Goal: Information Seeking & Learning: Learn about a topic

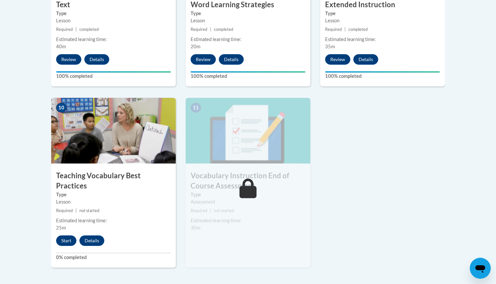
scroll to position [724, 0]
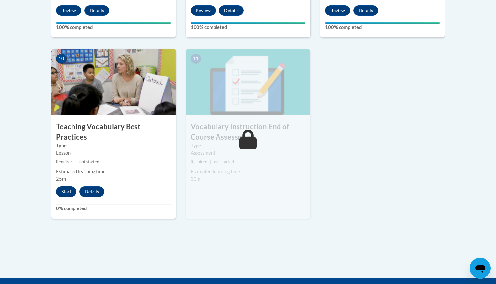
click at [66, 186] on button "Start" at bounding box center [66, 191] width 20 height 10
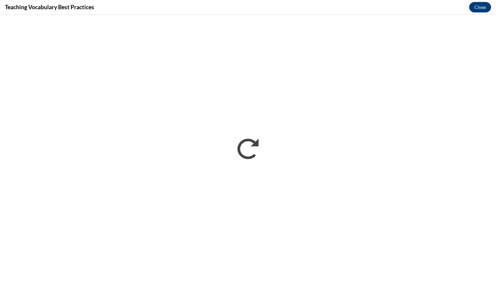
scroll to position [0, 0]
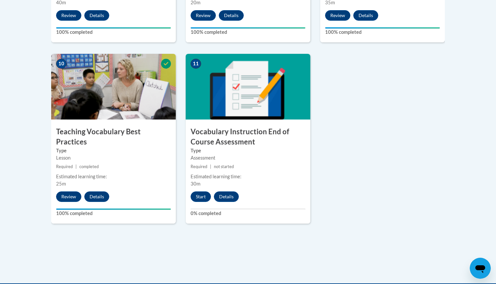
scroll to position [819, 0]
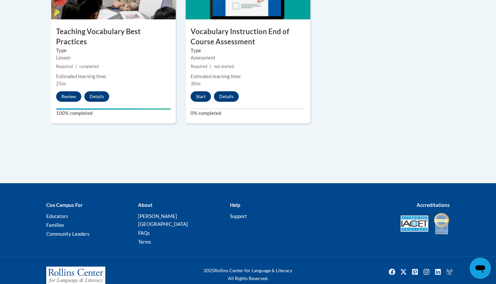
click at [203, 98] on button "Start" at bounding box center [201, 96] width 20 height 10
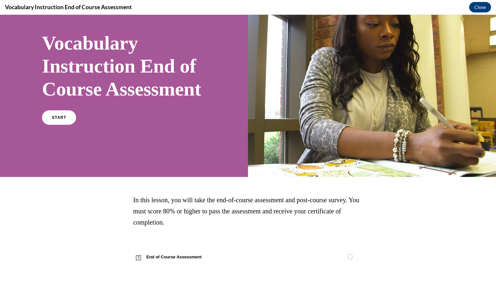
scroll to position [59, 0]
click at [58, 117] on span "START" at bounding box center [58, 117] width 15 height 5
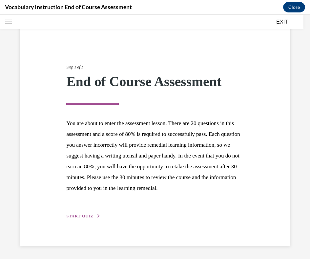
scroll to position [52, 0]
click at [83, 213] on div "Step 1 of 1 End of Course Assessment You are about to enter the assessment less…" at bounding box center [154, 134] width 187 height 171
click at [84, 218] on span "START QUIZ" at bounding box center [79, 216] width 27 height 5
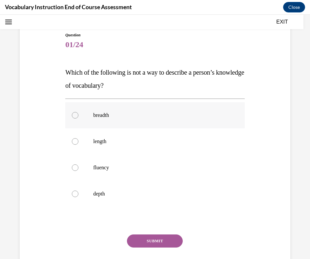
scroll to position [61, 0]
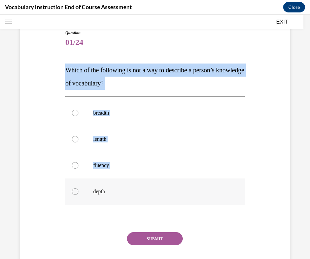
drag, startPoint x: 65, startPoint y: 70, endPoint x: 127, endPoint y: 187, distance: 132.6
click at [127, 187] on div "Question 01/24 Which of the following is not a way to describe a person’s knowl…" at bounding box center [155, 153] width 183 height 266
click at [61, 61] on div "Question 01/24 Which of the following is not a way to describe a person’s knowl…" at bounding box center [155, 148] width 274 height 276
drag, startPoint x: 64, startPoint y: 69, endPoint x: 108, endPoint y: 194, distance: 132.4
click at [108, 194] on div "Question 01/24 Which of the following is not a way to describe a person’s knowl…" at bounding box center [155, 153] width 183 height 266
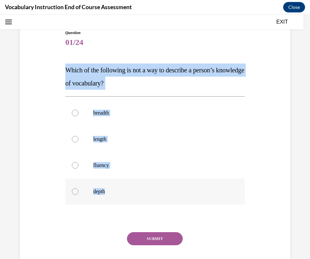
copy div "Which of the following is not a way to describe a person’s knowledge of vocabul…"
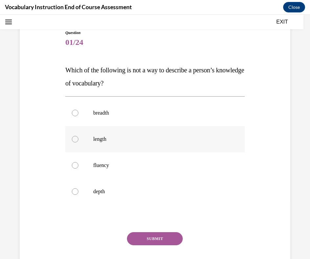
click at [80, 135] on label "length" at bounding box center [154, 139] width 179 height 26
click at [78, 136] on input "length" at bounding box center [75, 139] width 7 height 7
radio input "true"
click at [147, 239] on button "SUBMIT" at bounding box center [155, 239] width 56 height 13
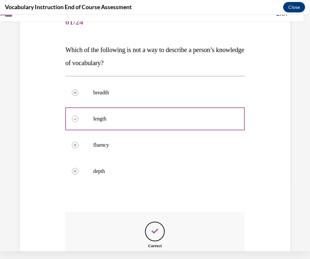
scroll to position [154, 0]
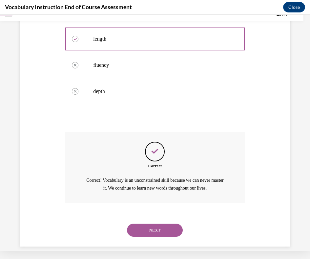
click at [154, 228] on button "NEXT" at bounding box center [155, 230] width 56 height 13
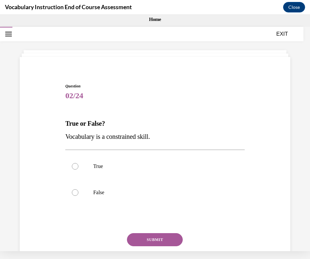
scroll to position [0, 0]
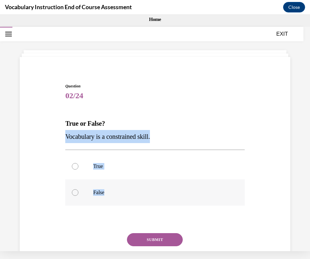
drag, startPoint x: 66, startPoint y: 136, endPoint x: 123, endPoint y: 190, distance: 78.7
click at [123, 190] on div "Question 02/24 True or False? Vocabulary is a constrained skill. True False Inc…" at bounding box center [154, 185] width 179 height 204
copy div "Vocabulary is a constrained skill. True False"
click at [76, 186] on label "False" at bounding box center [154, 193] width 179 height 26
click at [76, 190] on input "False" at bounding box center [75, 193] width 7 height 7
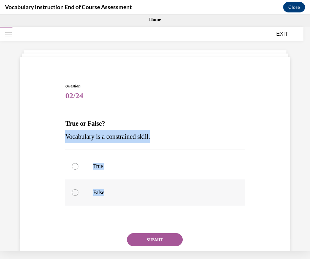
radio input "true"
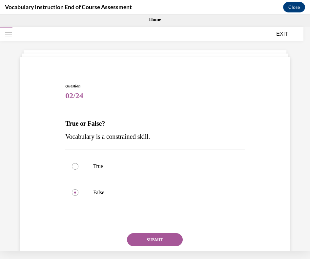
click at [140, 237] on button "SUBMIT" at bounding box center [155, 240] width 56 height 13
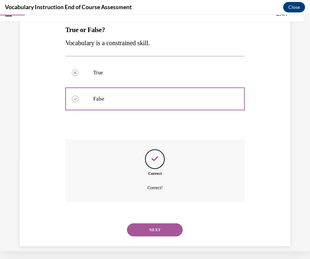
click at [166, 227] on button "NEXT" at bounding box center [155, 230] width 56 height 13
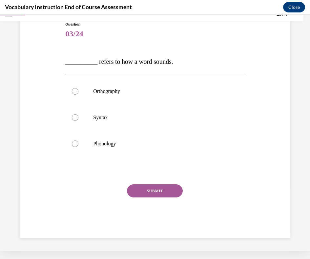
scroll to position [51, 0]
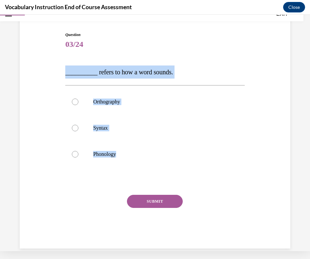
drag, startPoint x: 61, startPoint y: 73, endPoint x: 169, endPoint y: 182, distance: 153.5
click at [169, 182] on div "Question 03/24 __________ refers to how a word sounds. Orthography Syntax Phono…" at bounding box center [155, 130] width 274 height 237
copy div "__________ refers to how a word sounds. Orthography Syntax Phonology"
click at [77, 156] on div at bounding box center [75, 154] width 7 height 7
click at [77, 156] on input "Phonology" at bounding box center [75, 154] width 7 height 7
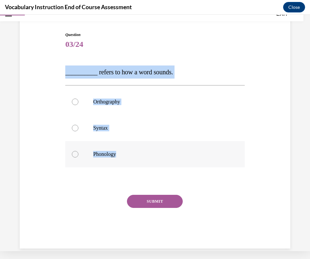
radio input "true"
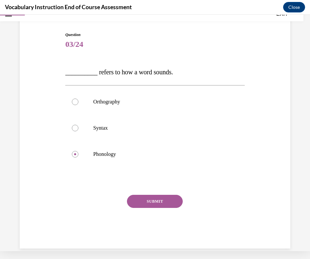
click at [153, 203] on button "SUBMIT" at bounding box center [155, 201] width 56 height 13
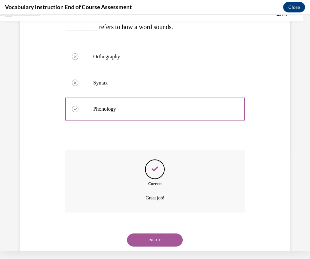
scroll to position [107, 0]
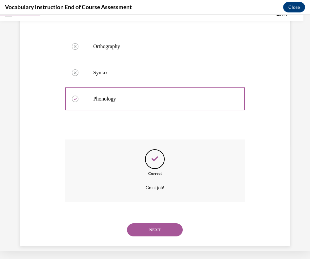
click at [160, 224] on button "NEXT" at bounding box center [155, 230] width 56 height 13
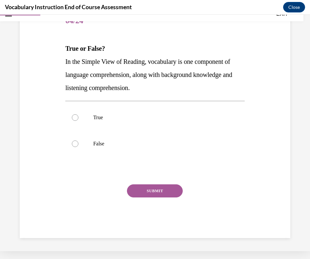
scroll to position [6, 0]
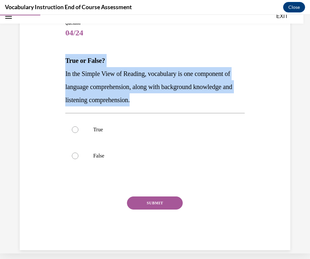
drag, startPoint x: 66, startPoint y: 59, endPoint x: 175, endPoint y: 101, distance: 117.1
click at [175, 101] on div "True or False? In the Simple View of Reading, vocabulary is one component of la…" at bounding box center [154, 80] width 179 height 52
copy div "True or False? In the Simple View of Reading, vocabulary is one component of la…"
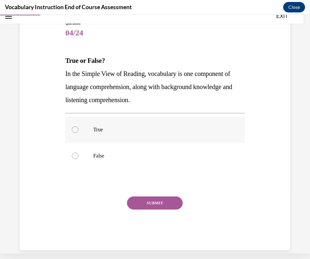
click at [76, 132] on div at bounding box center [75, 130] width 7 height 7
click at [76, 132] on input "True" at bounding box center [75, 130] width 7 height 7
radio input "true"
click at [149, 209] on button "SUBMIT" at bounding box center [155, 203] width 56 height 13
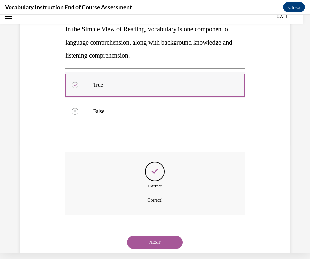
scroll to position [120, 0]
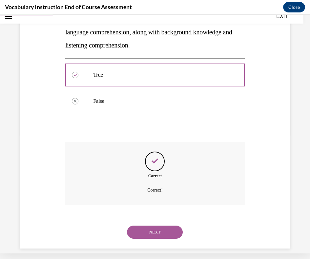
click at [154, 226] on button "NEXT" at bounding box center [155, 232] width 56 height 13
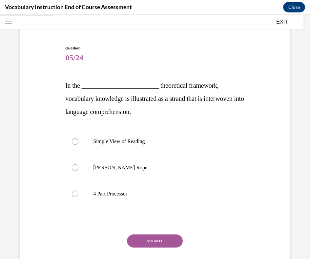
scroll to position [44, 0]
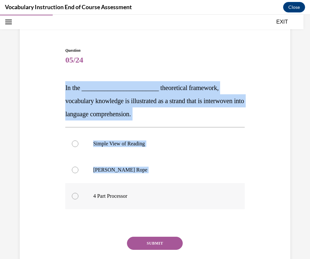
drag, startPoint x: 64, startPoint y: 84, endPoint x: 186, endPoint y: 193, distance: 163.6
click at [186, 193] on div "Question 05/24 In the ________________________ theoretical framework, vocabular…" at bounding box center [155, 164] width 183 height 253
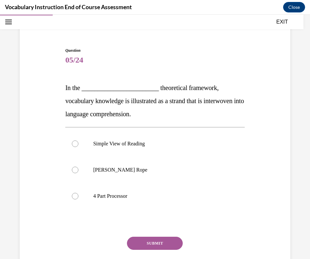
click at [59, 74] on div "Question 05/24 In the ________________________ theoretical framework, vocabular…" at bounding box center [155, 159] width 274 height 263
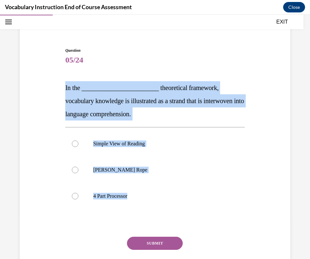
drag, startPoint x: 64, startPoint y: 86, endPoint x: 125, endPoint y: 219, distance: 146.5
click at [125, 219] on div "Question 05/24 In the ________________________ theoretical framework, vocabular…" at bounding box center [155, 164] width 183 height 253
copy div "In the ________________________ theoretical framework, vocabulary knowledge is …"
click at [79, 172] on label "Scarborough's Rope" at bounding box center [154, 170] width 179 height 26
click at [78, 172] on input "Scarborough's Rope" at bounding box center [75, 170] width 7 height 7
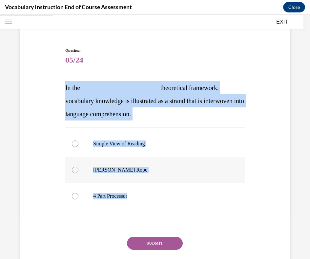
radio input "true"
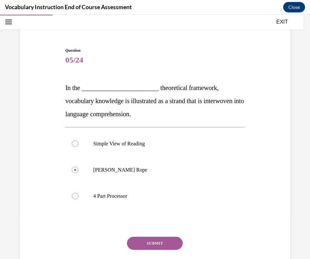
click at [153, 239] on button "SUBMIT" at bounding box center [155, 243] width 56 height 13
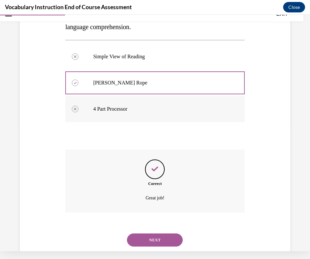
scroll to position [133, 0]
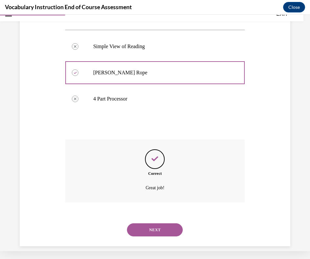
click at [158, 224] on button "NEXT" at bounding box center [155, 230] width 56 height 13
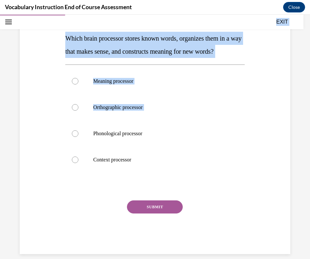
scroll to position [93, 0]
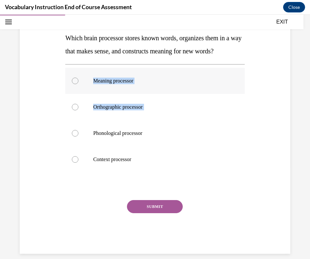
drag, startPoint x: 64, startPoint y: 128, endPoint x: 158, endPoint y: 73, distance: 109.4
click at [158, 73] on div "Question 06/24 Which brain processor stores known words, organizes them in a wa…" at bounding box center [155, 121] width 183 height 266
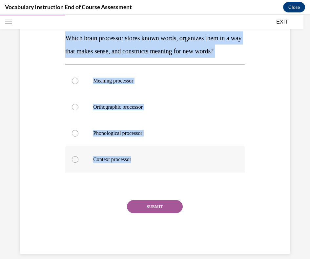
drag, startPoint x: 66, startPoint y: 38, endPoint x: 145, endPoint y: 160, distance: 145.1
click at [145, 160] on div "Question 06/24 Which brain processor stores known words, organizes them in a wa…" at bounding box center [154, 126] width 179 height 256
copy div "Which brain processor stores known words, organizes them in a way that makes se…"
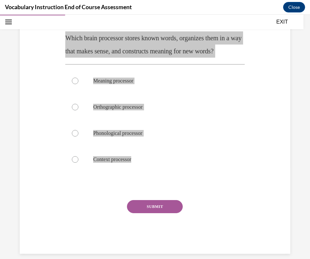
click at [81, 77] on label "Meaning processor" at bounding box center [154, 81] width 179 height 26
click at [78, 78] on input "Meaning processor" at bounding box center [75, 81] width 7 height 7
radio input "true"
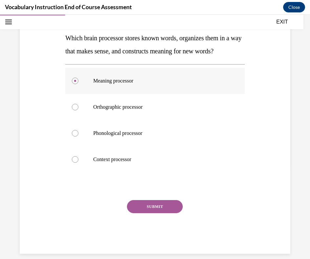
click at [78, 80] on div at bounding box center [75, 81] width 7 height 7
click at [78, 80] on input "Meaning processor" at bounding box center [75, 81] width 7 height 7
click at [155, 207] on button "SUBMIT" at bounding box center [155, 206] width 56 height 13
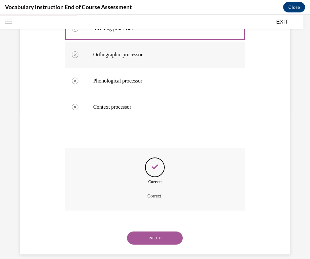
scroll to position [146, 0]
click at [157, 234] on button "NEXT" at bounding box center [155, 238] width 56 height 13
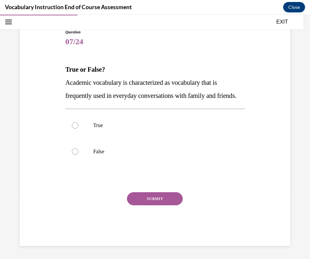
scroll to position [62, 0]
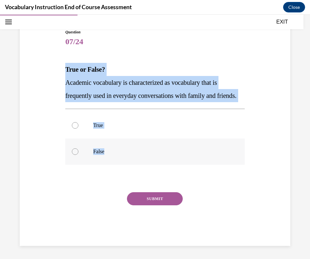
drag, startPoint x: 64, startPoint y: 71, endPoint x: 114, endPoint y: 171, distance: 112.2
click at [114, 171] on div "Question 07/24 True or False? Academic vocabulary is characterized as vocabular…" at bounding box center [155, 132] width 183 height 227
copy div "True or False? Academic vocabulary is characterized as vocabulary that is frequ…"
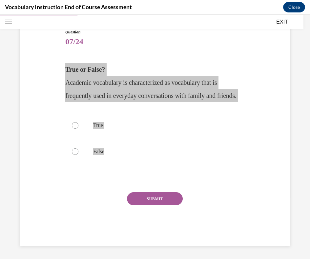
click at [89, 160] on label "False" at bounding box center [154, 152] width 179 height 26
click at [78, 155] on input "False" at bounding box center [75, 152] width 7 height 7
radio input "true"
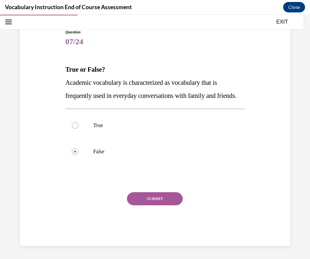
click at [167, 206] on button "SUBMIT" at bounding box center [155, 199] width 56 height 13
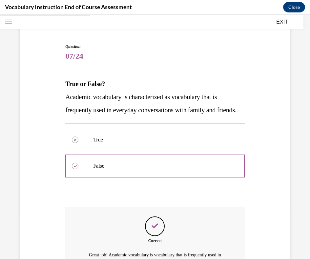
scroll to position [128, 0]
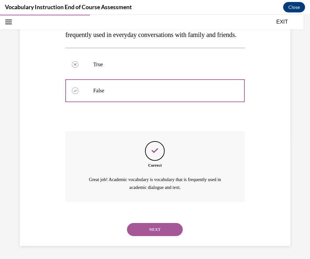
click at [161, 228] on button "NEXT" at bounding box center [155, 229] width 56 height 13
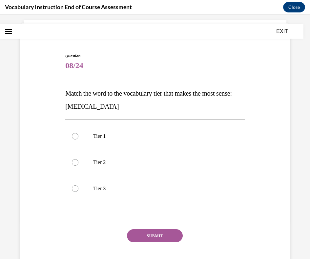
scroll to position [41, 0]
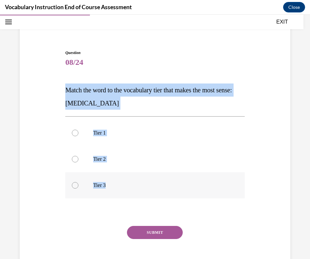
drag, startPoint x: 64, startPoint y: 90, endPoint x: 116, endPoint y: 190, distance: 112.7
click at [116, 190] on div "Question 08/24 Match the word to the vocabulary tier that makes the most sense:…" at bounding box center [155, 160] width 183 height 240
copy div "Match the word to the vocabulary tier that makes the most sense: anaphylaxis Ti…"
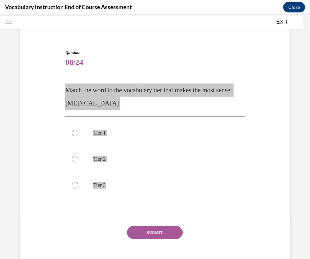
click at [146, 73] on div "Question 08/24 Match the word to the vocabulary tier that makes the most sense:…" at bounding box center [154, 165] width 179 height 230
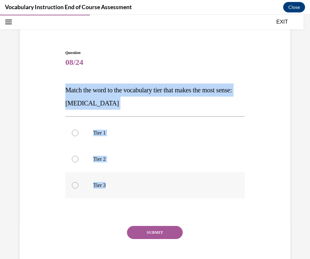
click at [80, 186] on label "Tier 3" at bounding box center [154, 186] width 179 height 26
click at [78, 186] on input "Tier 3" at bounding box center [75, 185] width 7 height 7
radio input "true"
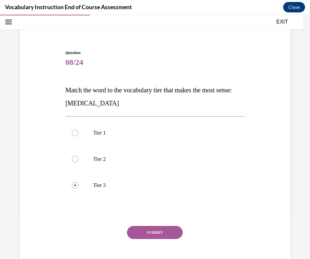
click at [151, 235] on button "SUBMIT" at bounding box center [155, 232] width 56 height 13
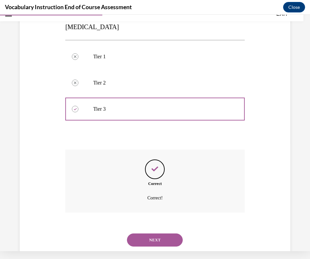
scroll to position [120, 0]
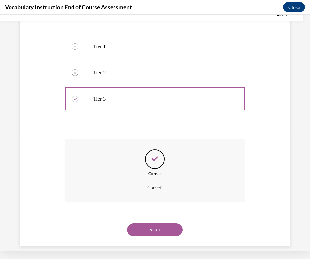
click at [159, 224] on button "NEXT" at bounding box center [155, 230] width 56 height 13
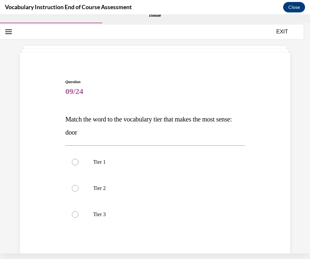
scroll to position [11, 0]
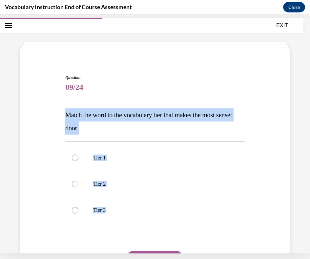
drag, startPoint x: 66, startPoint y: 110, endPoint x: 133, endPoint y: 234, distance: 141.1
click at [133, 234] on div "Question 09/24 Match the word to the vocabulary tier that makes the most sense:…" at bounding box center [154, 190] width 179 height 230
copy div "Match the word to the vocabulary tier that makes the most sense: door Tier 1 Ti…"
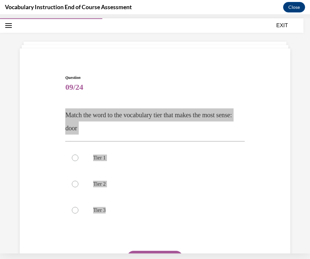
click at [84, 158] on label "Tier 1" at bounding box center [154, 158] width 179 height 26
click at [78, 158] on input "Tier 1" at bounding box center [75, 158] width 7 height 7
radio input "true"
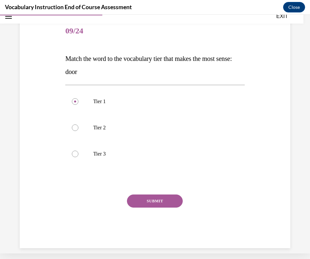
click at [173, 203] on button "SUBMIT" at bounding box center [155, 201] width 56 height 13
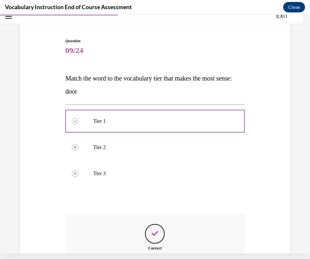
scroll to position [120, 0]
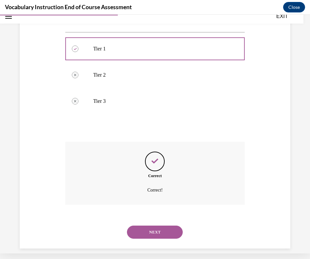
click at [152, 226] on button "NEXT" at bounding box center [155, 232] width 56 height 13
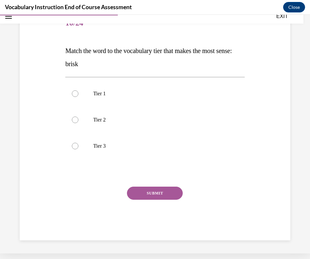
scroll to position [67, 0]
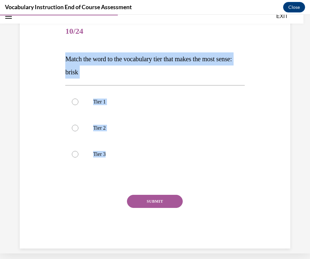
drag, startPoint x: 64, startPoint y: 60, endPoint x: 116, endPoint y: 169, distance: 120.5
click at [116, 169] on div "Question 10/24 Match the word to the vocabulary tier that makes the most sense:…" at bounding box center [155, 129] width 183 height 240
copy div "Match the word to the vocabulary tier that makes the most sense: brisk Tier 1 T…"
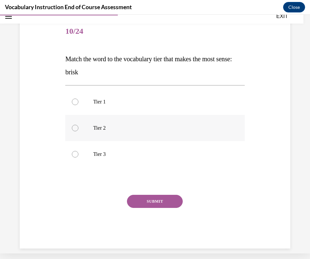
click at [74, 130] on div at bounding box center [75, 128] width 7 height 7
click at [74, 130] on input "Tier 2" at bounding box center [75, 128] width 7 height 7
radio input "true"
click at [147, 206] on button "SUBMIT" at bounding box center [155, 201] width 56 height 13
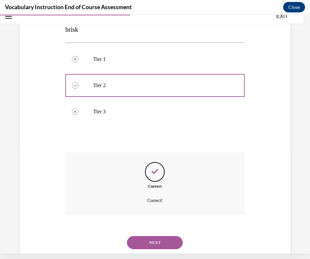
scroll to position [120, 0]
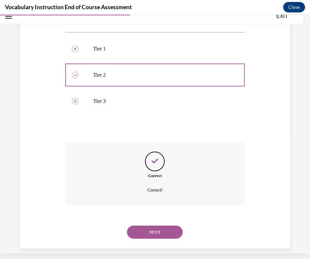
click at [153, 219] on div "NEXT" at bounding box center [154, 232] width 179 height 26
click at [153, 226] on button "NEXT" at bounding box center [155, 232] width 56 height 13
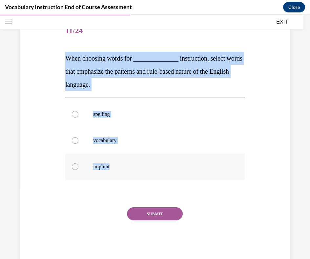
drag, startPoint x: 66, startPoint y: 57, endPoint x: 126, endPoint y: 171, distance: 128.7
click at [126, 171] on div "Question 11/24 When choosing words for ______________ instruction, select words…" at bounding box center [154, 139] width 179 height 243
click at [158, 43] on div "Question 11/24 When choosing words for ______________ instruction, select words…" at bounding box center [154, 139] width 179 height 243
click at [84, 112] on label "spelling" at bounding box center [154, 114] width 179 height 26
click at [78, 112] on input "spelling" at bounding box center [75, 114] width 7 height 7
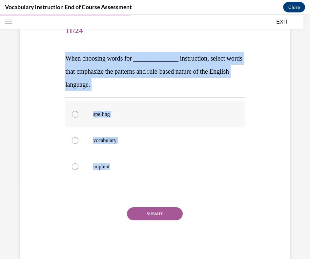
radio input "true"
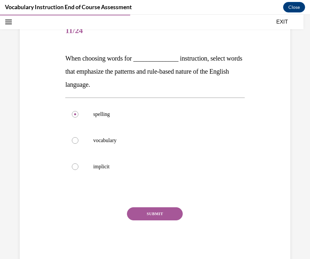
click at [155, 215] on button "SUBMIT" at bounding box center [155, 214] width 56 height 13
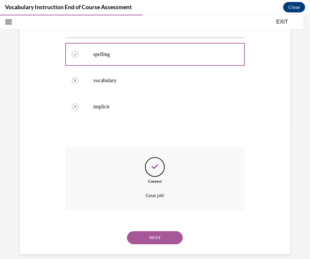
click at [150, 232] on button "NEXT" at bounding box center [155, 238] width 56 height 13
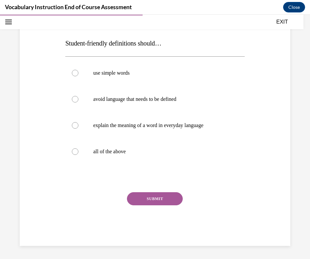
scroll to position [73, 0]
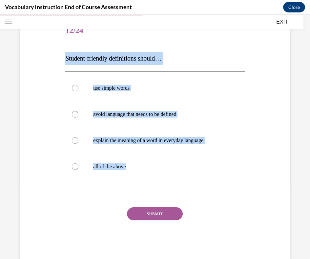
drag, startPoint x: 63, startPoint y: 56, endPoint x: 144, endPoint y: 180, distance: 148.5
click at [144, 180] on div "Question 12/24 Student-friendly definitions should… use simple words avoid lang…" at bounding box center [155, 129] width 274 height 263
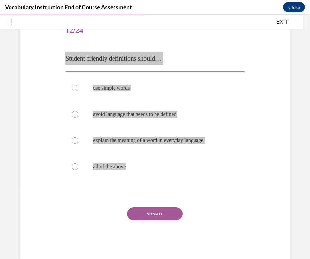
drag, startPoint x: 285, startPoint y: 126, endPoint x: 53, endPoint y: 163, distance: 234.8
click at [53, 163] on div "Question 12/24 Student-friendly definitions should… use simple words avoid lang…" at bounding box center [155, 129] width 274 height 263
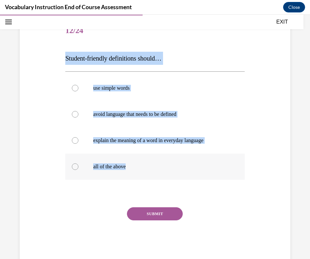
click at [75, 168] on div at bounding box center [75, 167] width 7 height 7
click at [75, 168] on input "all of the above" at bounding box center [75, 167] width 7 height 7
radio input "true"
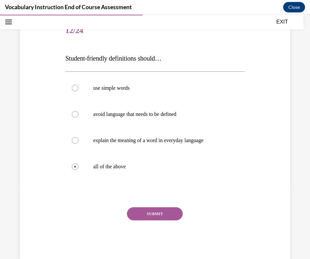
click at [161, 210] on button "SUBMIT" at bounding box center [155, 214] width 56 height 13
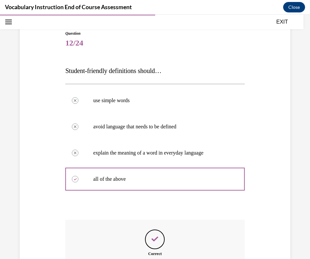
scroll to position [133, 0]
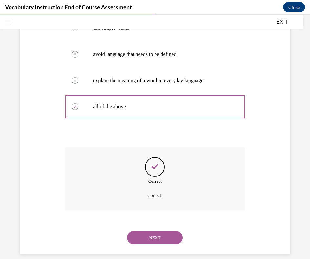
click at [139, 225] on div "NEXT" at bounding box center [154, 238] width 179 height 26
click at [141, 235] on button "NEXT" at bounding box center [155, 238] width 56 height 13
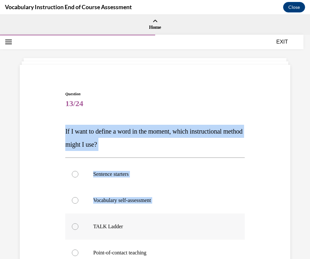
drag, startPoint x: 63, startPoint y: 127, endPoint x: 144, endPoint y: 223, distance: 125.7
click at [144, 223] on div "Question 13/24 If I want to define a word in the moment, which instructional me…" at bounding box center [155, 210] width 274 height 276
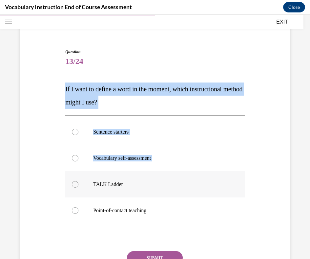
scroll to position [42, 0]
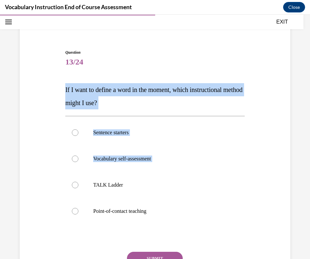
click at [69, 96] on p "If I want to define a word in the moment, which instructional method might I us…" at bounding box center [154, 96] width 179 height 26
drag, startPoint x: 61, startPoint y: 88, endPoint x: 165, endPoint y: 233, distance: 178.5
click at [165, 233] on div "Question 13/24 If I want to define a word in the moment, which instructional me…" at bounding box center [155, 168] width 274 height 276
click at [85, 207] on label "Point-of-contact teaching" at bounding box center [154, 211] width 179 height 26
click at [78, 208] on input "Point-of-contact teaching" at bounding box center [75, 211] width 7 height 7
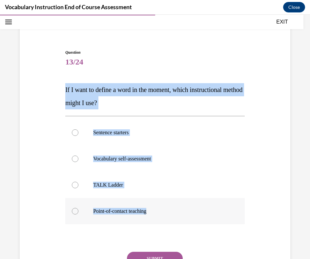
radio input "true"
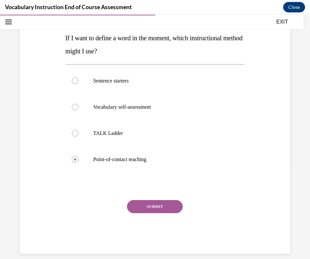
click at [161, 210] on button "SUBMIT" at bounding box center [155, 206] width 56 height 13
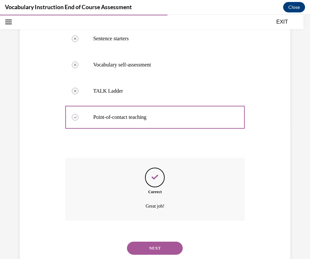
scroll to position [146, 0]
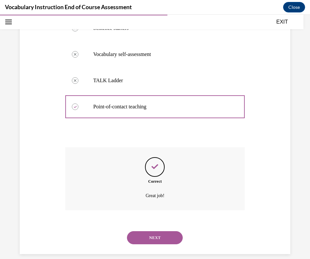
click at [163, 232] on button "NEXT" at bounding box center [155, 238] width 56 height 13
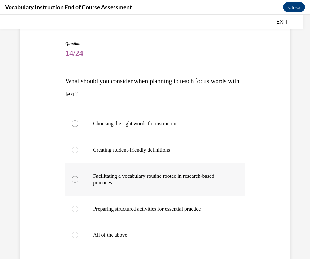
scroll to position [62, 0]
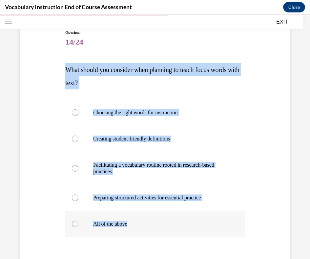
drag, startPoint x: 66, startPoint y: 70, endPoint x: 156, endPoint y: 232, distance: 185.4
click at [156, 232] on div "Question 14/24 What should you consider when planning to teach focus words with…" at bounding box center [154, 174] width 179 height 289
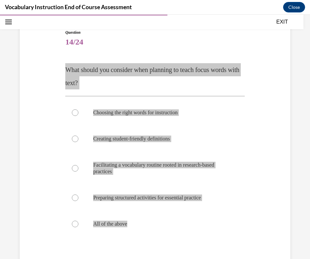
click at [116, 61] on div "Question 14/24 What should you consider when planning to teach focus words with…" at bounding box center [154, 174] width 179 height 289
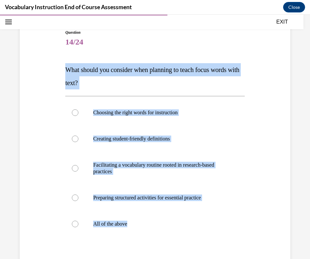
click at [147, 80] on p "What should you consider when planning to teach focus words with text?" at bounding box center [154, 76] width 179 height 26
click at [144, 82] on p "What should you consider when planning to teach focus words with text?" at bounding box center [154, 76] width 179 height 26
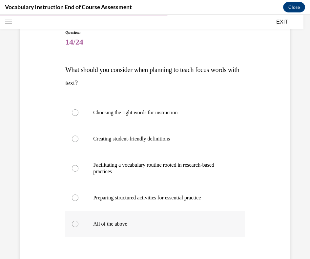
click at [92, 221] on label "All of the above" at bounding box center [154, 224] width 179 height 26
click at [78, 221] on input "All of the above" at bounding box center [75, 224] width 7 height 7
radio input "true"
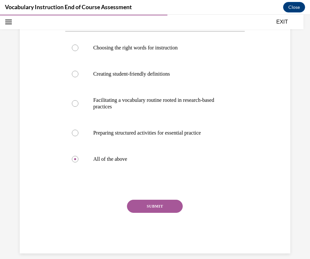
scroll to position [126, 0]
click at [155, 210] on button "SUBMIT" at bounding box center [155, 206] width 56 height 13
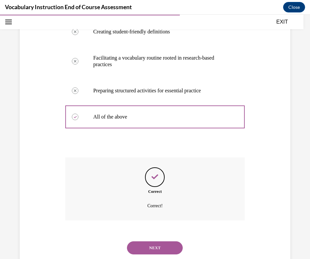
scroll to position [179, 0]
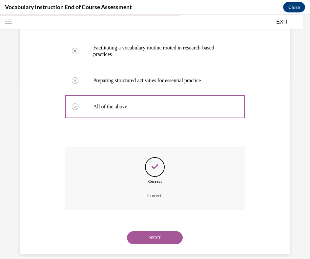
click at [163, 239] on div "NEXT" at bounding box center [154, 238] width 179 height 26
click at [166, 232] on button "NEXT" at bounding box center [155, 238] width 56 height 13
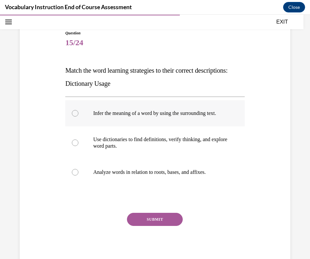
scroll to position [58, 0]
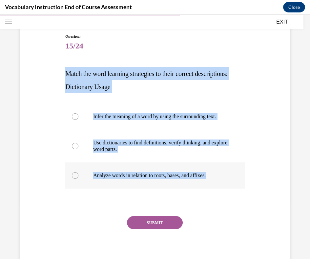
drag, startPoint x: 61, startPoint y: 72, endPoint x: 229, endPoint y: 188, distance: 203.6
click at [229, 188] on div "Question 15/24 Match the word learning strategies to their correct descriptions…" at bounding box center [155, 142] width 274 height 256
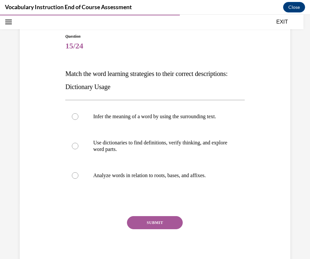
click at [145, 84] on p "Match the word learning strategies to their correct descriptions: Dictionary Us…" at bounding box center [154, 80] width 179 height 26
click at [90, 148] on label "Use dictionaries to find definitions, verify thinking, and explore word parts." at bounding box center [154, 146] width 179 height 33
click at [78, 148] on input "Use dictionaries to find definitions, verify thinking, and explore word parts." at bounding box center [75, 146] width 7 height 7
radio input "true"
click at [149, 225] on button "SUBMIT" at bounding box center [155, 222] width 56 height 13
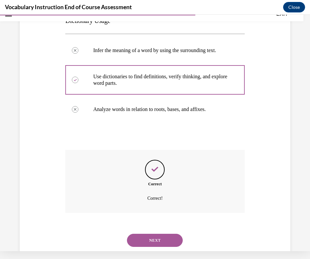
scroll to position [127, 0]
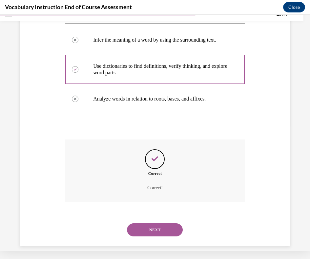
click at [153, 224] on button "NEXT" at bounding box center [155, 230] width 56 height 13
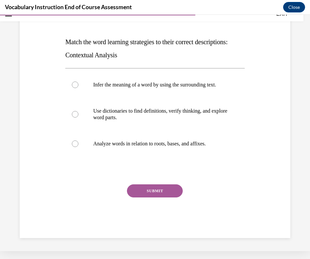
scroll to position [0, 0]
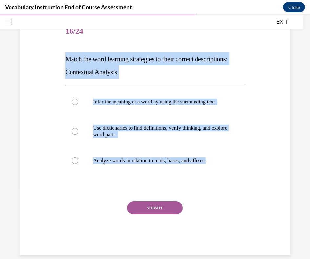
drag, startPoint x: 59, startPoint y: 54, endPoint x: 256, endPoint y: 176, distance: 231.7
click at [256, 176] on div "Question 16/24 Match the word learning strategies to their correct descriptions…" at bounding box center [155, 127] width 274 height 256
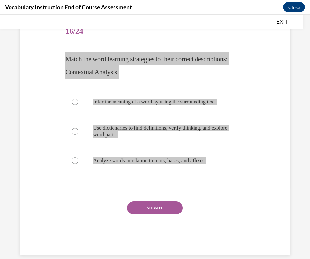
click at [122, 166] on label "Analyze words in relation to roots, bases, and affixes." at bounding box center [154, 161] width 179 height 26
click at [78, 164] on input "Analyze words in relation to roots, bases, and affixes." at bounding box center [75, 161] width 7 height 7
radio input "true"
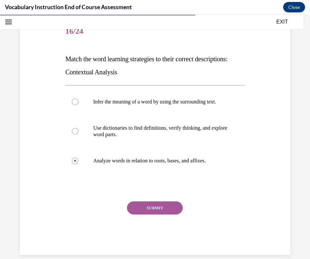
click at [154, 212] on button "SUBMIT" at bounding box center [155, 208] width 56 height 13
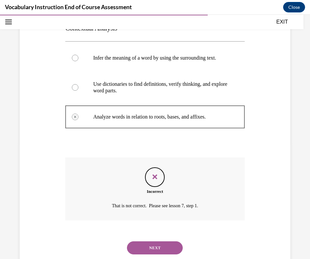
scroll to position [127, 0]
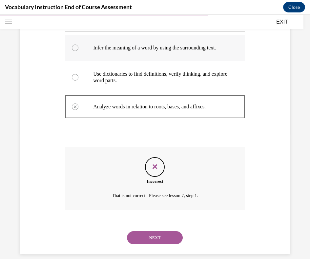
click at [74, 48] on div at bounding box center [75, 48] width 7 height 7
click at [81, 50] on label "Infer the meaning of a word by using the surrounding text." at bounding box center [154, 48] width 179 height 26
click at [179, 232] on button "NEXT" at bounding box center [155, 238] width 56 height 13
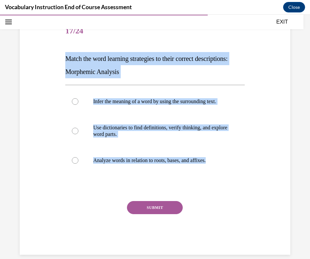
drag, startPoint x: 67, startPoint y: 55, endPoint x: 263, endPoint y: 159, distance: 221.7
click at [263, 159] on div "Question 17/24 Match the word learning strategies to their correct descriptions…" at bounding box center [155, 127] width 274 height 256
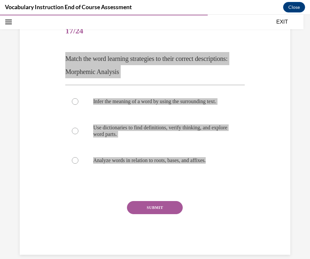
click at [155, 62] on span "Match the word learning strategies to their correct descriptions: Morphemic Ana…" at bounding box center [146, 65] width 162 height 20
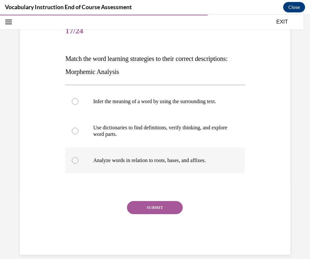
click at [108, 158] on p "Analyze words in relation to roots, bases, and affixes." at bounding box center [160, 160] width 135 height 7
click at [78, 158] on input "Analyze words in relation to roots, bases, and affixes." at bounding box center [75, 160] width 7 height 7
radio input "true"
click at [153, 207] on button "SUBMIT" at bounding box center [155, 207] width 56 height 13
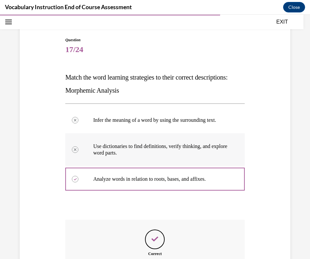
scroll to position [127, 0]
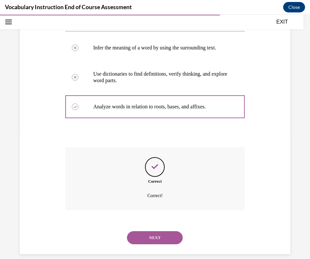
click at [157, 232] on button "NEXT" at bounding box center [155, 238] width 56 height 13
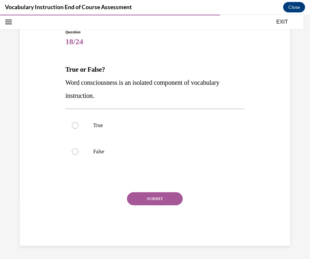
scroll to position [52, 0]
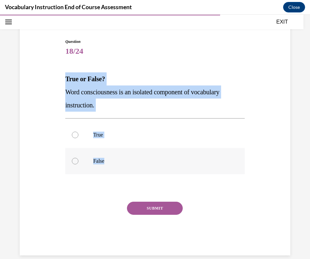
drag, startPoint x: 64, startPoint y: 77, endPoint x: 143, endPoint y: 167, distance: 119.5
click at [143, 167] on div "Question 18/24 True or False? Word consciousness is an isolated component of vo…" at bounding box center [155, 142] width 183 height 227
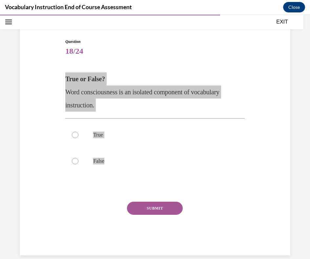
click at [74, 133] on div at bounding box center [75, 135] width 7 height 7
click at [74, 133] on input "True" at bounding box center [75, 135] width 7 height 7
radio input "true"
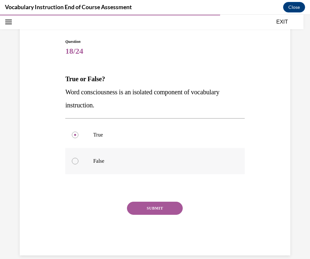
click at [75, 157] on label "False" at bounding box center [154, 161] width 179 height 26
click at [75, 158] on input "False" at bounding box center [75, 161] width 7 height 7
radio input "true"
click at [150, 207] on button "SUBMIT" at bounding box center [155, 208] width 56 height 13
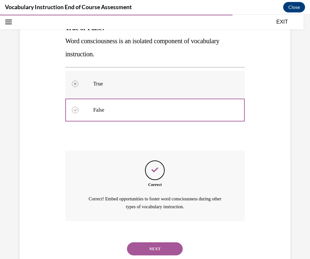
scroll to position [114, 0]
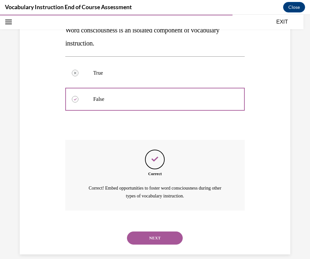
click at [160, 232] on button "NEXT" at bounding box center [155, 238] width 56 height 13
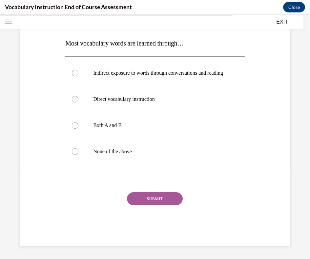
scroll to position [84, 0]
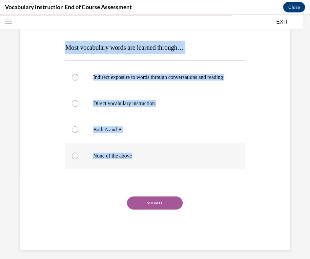
drag, startPoint x: 63, startPoint y: 51, endPoint x: 168, endPoint y: 164, distance: 154.3
click at [168, 164] on div "Question 19/24 Most vocabulary words are learned through… Indirect exposure to …" at bounding box center [155, 119] width 274 height 263
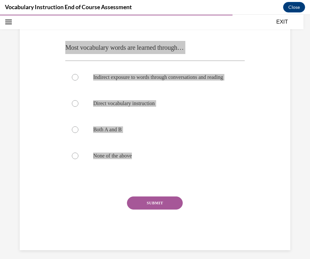
click at [126, 143] on label "Both A and B" at bounding box center [154, 130] width 179 height 26
click at [78, 133] on input "Both A and B" at bounding box center [75, 130] width 7 height 7
radio input "true"
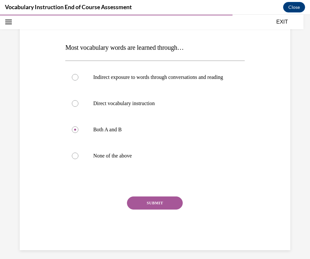
click at [163, 220] on div "SUBMIT" at bounding box center [154, 213] width 179 height 33
click at [152, 222] on div "SUBMIT" at bounding box center [154, 213] width 179 height 33
click at [75, 143] on label "Both A and B" at bounding box center [154, 130] width 179 height 26
click at [75, 133] on input "Both A and B" at bounding box center [75, 130] width 7 height 7
click at [161, 220] on div "SUBMIT" at bounding box center [154, 213] width 179 height 33
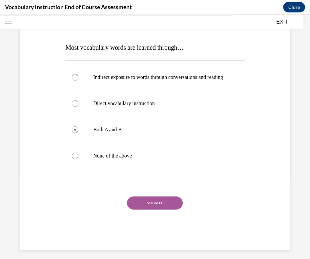
click at [141, 220] on div "SUBMIT" at bounding box center [154, 213] width 179 height 33
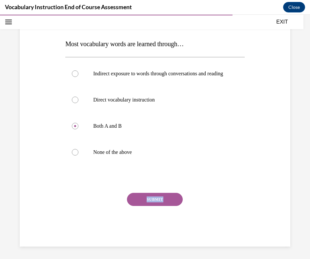
scroll to position [87, 0]
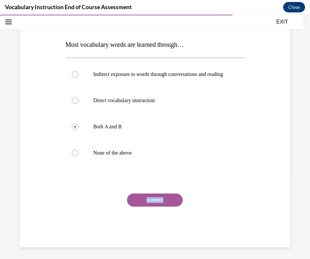
click at [179, 214] on div "SUBMIT" at bounding box center [154, 210] width 179 height 33
click at [176, 213] on div "SUBMIT" at bounding box center [154, 210] width 179 height 33
click at [192, 78] on p "Indirect exposure to words through conversations and reading" at bounding box center [160, 74] width 135 height 7
click at [78, 78] on input "Indirect exposure to words through conversations and reading" at bounding box center [75, 74] width 7 height 7
radio input "true"
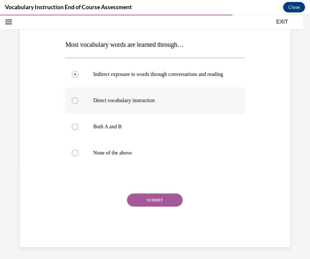
click at [113, 104] on p "Direct vocabulary instruction" at bounding box center [160, 100] width 135 height 7
click at [78, 104] on input "Direct vocabulary instruction" at bounding box center [75, 100] width 7 height 7
radio input "true"
click at [113, 137] on label "Both A and B" at bounding box center [154, 127] width 179 height 26
click at [78, 130] on input "Both A and B" at bounding box center [75, 127] width 7 height 7
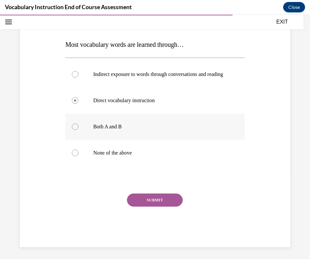
radio input "true"
click at [138, 205] on button "SUBMIT" at bounding box center [155, 200] width 56 height 13
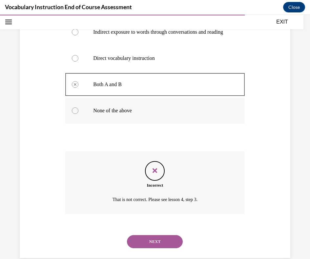
scroll to position [140, 0]
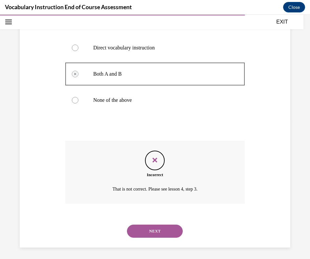
click at [149, 234] on button "NEXT" at bounding box center [155, 231] width 56 height 13
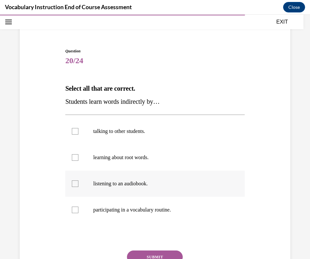
scroll to position [52, 0]
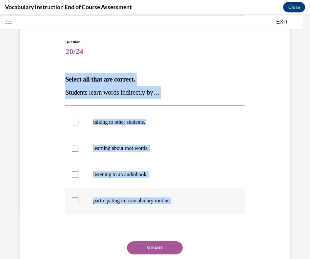
drag, startPoint x: 65, startPoint y: 79, endPoint x: 192, endPoint y: 211, distance: 182.8
click at [192, 211] on div "Question 20/24 Select all that are correct. Students learn words indirectly by……" at bounding box center [155, 162] width 183 height 266
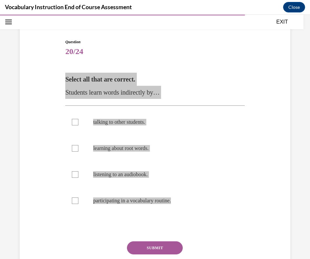
click at [126, 85] on p "Select all that are correct." at bounding box center [154, 79] width 179 height 13
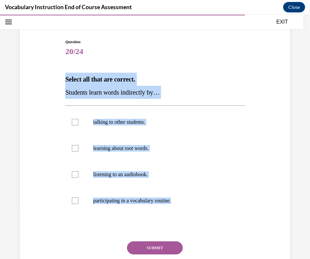
click at [152, 65] on div "Question 20/24 Select all that are correct. Students learn words indirectly by……" at bounding box center [154, 167] width 179 height 256
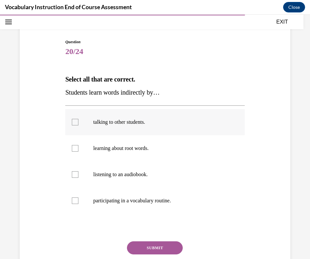
click at [108, 122] on p "talking to other students." at bounding box center [160, 122] width 135 height 7
click at [78, 122] on input "talking to other students." at bounding box center [75, 122] width 7 height 7
checkbox input "true"
click at [83, 178] on label "listening to an audiobook." at bounding box center [154, 175] width 179 height 26
click at [78, 178] on input "listening to an audiobook." at bounding box center [75, 175] width 7 height 7
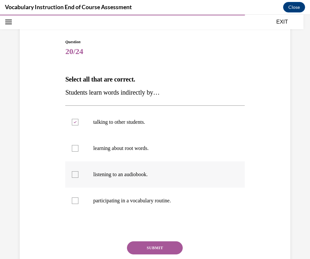
checkbox input "true"
click at [87, 199] on label "participating in a vocabulary routine." at bounding box center [154, 201] width 179 height 26
click at [78, 199] on input "participating in a vocabulary routine." at bounding box center [75, 201] width 7 height 7
checkbox input "true"
click at [159, 247] on button "SUBMIT" at bounding box center [155, 248] width 56 height 13
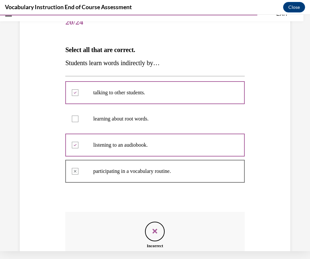
scroll to position [146, 0]
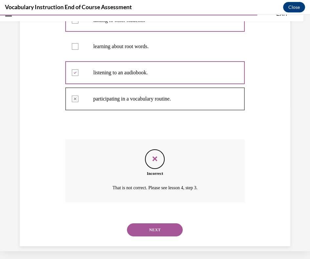
click at [161, 225] on button "NEXT" at bounding box center [155, 230] width 56 height 13
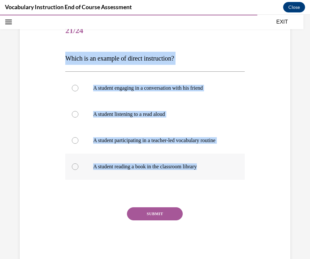
drag, startPoint x: 65, startPoint y: 60, endPoint x: 215, endPoint y: 169, distance: 186.3
click at [215, 169] on div "Question 21/24 Which is an example of direct instruction? A student engaging in…" at bounding box center [155, 134] width 183 height 253
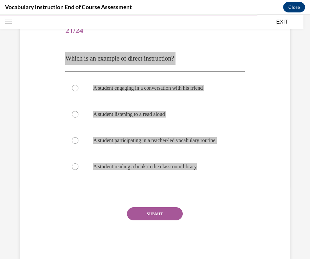
drag, startPoint x: 299, startPoint y: 137, endPoint x: 32, endPoint y: 170, distance: 269.4
click at [31, 170] on div "Question 21/24 Which is an example of direct instruction? A student engaging in…" at bounding box center [155, 129] width 274 height 263
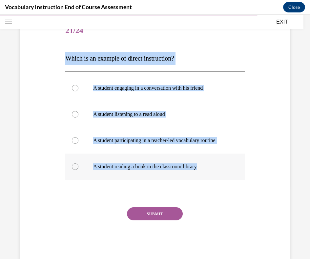
click at [71, 170] on label "A student reading a book in the classroom library" at bounding box center [154, 167] width 179 height 26
click at [72, 170] on input "A student reading a book in the classroom library" at bounding box center [75, 167] width 7 height 7
radio input "true"
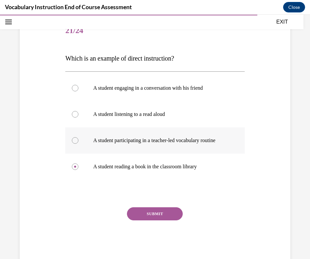
click at [73, 149] on label "A student participating in a teacher-led vocabulary routine" at bounding box center [154, 141] width 179 height 26
click at [73, 144] on input "A student participating in a teacher-led vocabulary routine" at bounding box center [75, 140] width 7 height 7
radio input "true"
click at [150, 217] on button "SUBMIT" at bounding box center [155, 214] width 56 height 13
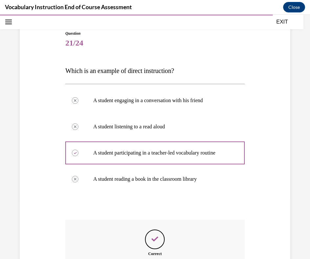
scroll to position [133, 0]
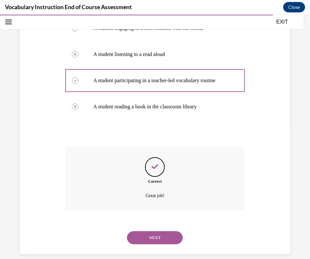
click at [166, 233] on button "NEXT" at bounding box center [155, 238] width 56 height 13
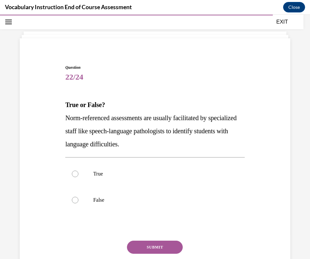
scroll to position [25, 0]
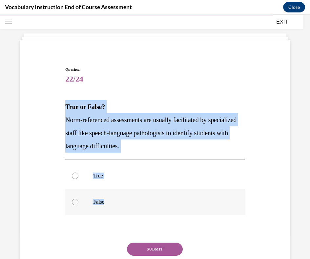
drag, startPoint x: 61, startPoint y: 107, endPoint x: 161, endPoint y: 203, distance: 138.5
click at [161, 203] on div "Question 22/24 True or False? Norm-referenced assessments are usually facilitat…" at bounding box center [155, 172] width 274 height 250
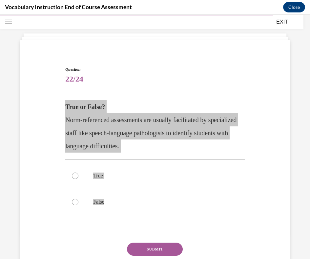
click at [121, 105] on p "True or False?" at bounding box center [154, 106] width 179 height 13
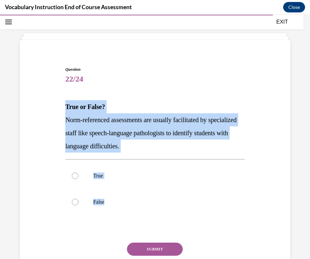
click at [115, 109] on p "True or False?" at bounding box center [154, 106] width 179 height 13
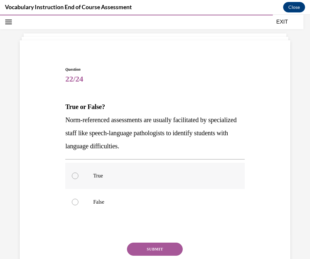
click at [74, 176] on div at bounding box center [75, 176] width 7 height 7
click at [74, 176] on input "True" at bounding box center [75, 176] width 7 height 7
radio input "true"
click at [138, 250] on button "SUBMIT" at bounding box center [155, 249] width 56 height 13
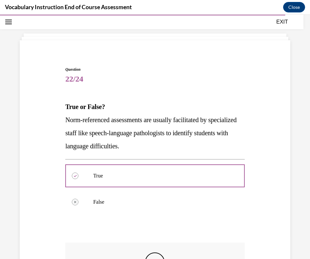
scroll to position [8, 0]
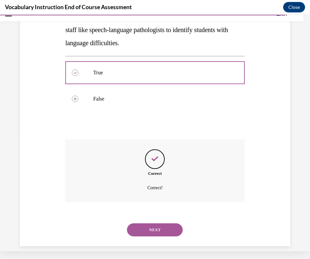
click at [151, 224] on button "NEXT" at bounding box center [155, 230] width 56 height 13
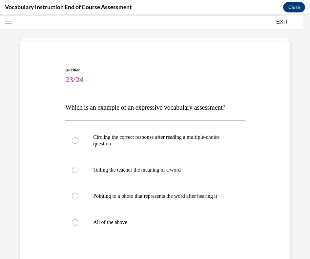
scroll to position [23, 0]
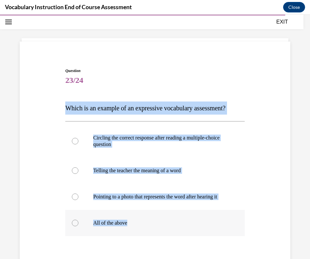
drag, startPoint x: 63, startPoint y: 104, endPoint x: 168, endPoint y: 233, distance: 166.7
click at [168, 233] on div "Question 23/24 Which is an example of an expressive vocabulary assessment? Circ…" at bounding box center [155, 183] width 274 height 270
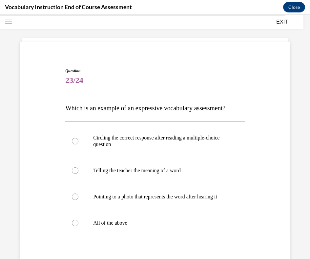
click at [153, 79] on span "23/24" at bounding box center [154, 80] width 179 height 13
click at [75, 168] on div at bounding box center [75, 171] width 7 height 7
click at [75, 168] on input "Telling the teacher the meaning of a word" at bounding box center [75, 171] width 7 height 7
radio input "true"
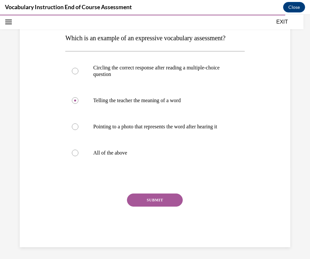
click at [147, 205] on button "SUBMIT" at bounding box center [155, 200] width 56 height 13
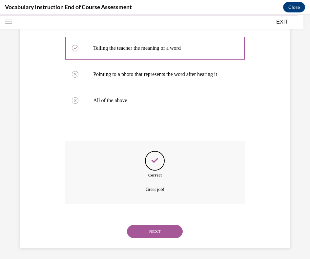
scroll to position [146, 0]
click at [165, 233] on button "NEXT" at bounding box center [155, 231] width 56 height 13
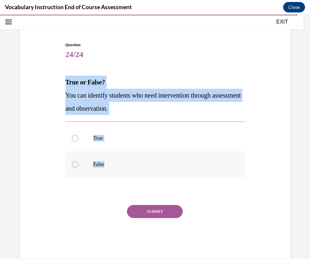
drag, startPoint x: 62, startPoint y: 82, endPoint x: 144, endPoint y: 166, distance: 117.4
click at [144, 166] on div "Question 24/24 True or False? You can identify students who need intervention t…" at bounding box center [155, 140] width 274 height 237
click at [135, 61] on div "Question 24/24 True or False? You can identify students who need intervention t…" at bounding box center [154, 150] width 179 height 217
click at [73, 136] on div at bounding box center [75, 138] width 7 height 7
click at [73, 136] on input "True" at bounding box center [75, 138] width 7 height 7
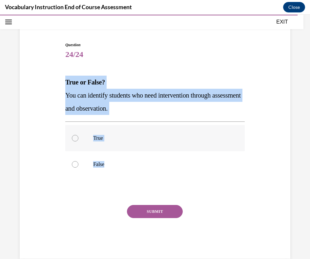
radio input "true"
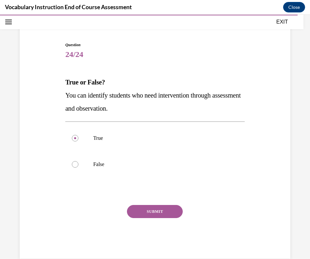
click at [147, 212] on button "SUBMIT" at bounding box center [155, 211] width 56 height 13
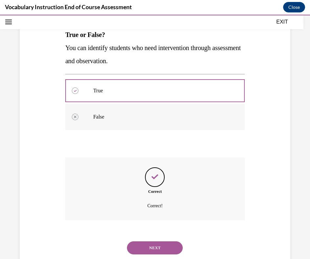
scroll to position [107, 0]
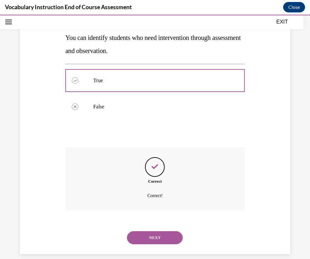
click at [166, 232] on button "NEXT" at bounding box center [155, 238] width 56 height 13
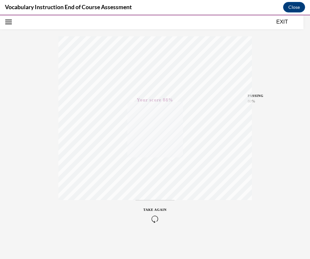
scroll to position [92, 0]
click at [284, 21] on button "EXIT" at bounding box center [281, 22] width 39 height 8
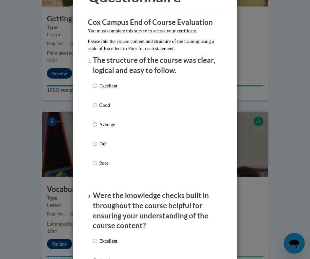
scroll to position [69, 0]
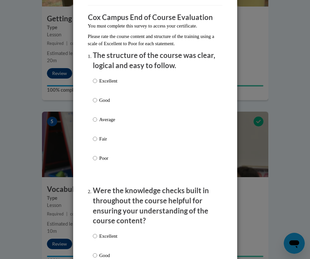
click at [109, 98] on p "Good" at bounding box center [108, 100] width 18 height 7
click at [97, 98] on input "Good" at bounding box center [95, 100] width 4 height 7
radio input "true"
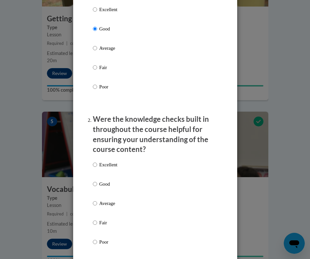
click at [111, 184] on p "Good" at bounding box center [108, 184] width 18 height 7
click at [97, 184] on input "Good" at bounding box center [95, 184] width 4 height 7
radio input "true"
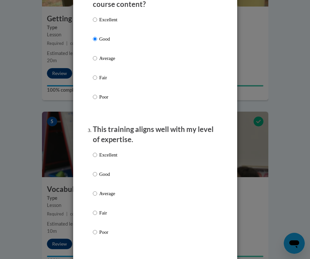
scroll to position [372, 0]
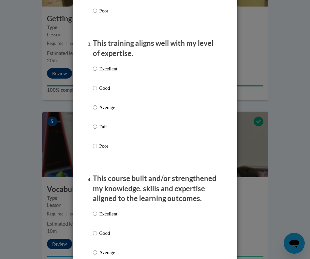
click at [108, 91] on label "Good" at bounding box center [105, 94] width 25 height 18
click at [97, 91] on input "Good" at bounding box center [95, 88] width 4 height 7
radio input "true"
click at [107, 230] on p "Good" at bounding box center [108, 233] width 18 height 7
click at [97, 230] on input "Good" at bounding box center [95, 233] width 4 height 7
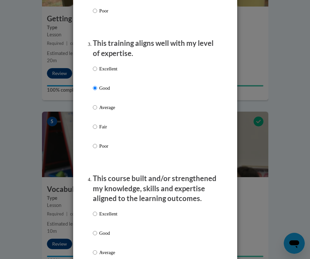
radio input "true"
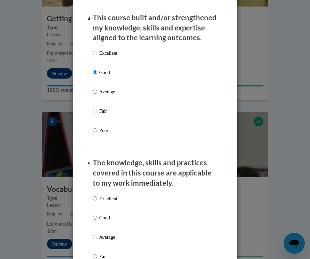
scroll to position [549, 0]
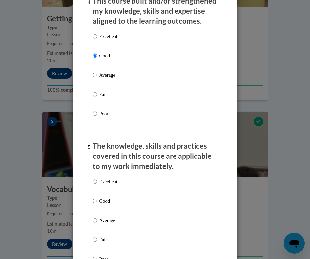
click at [108, 198] on p "Good" at bounding box center [108, 201] width 18 height 7
click at [97, 198] on input "Good" at bounding box center [95, 201] width 4 height 7
radio input "true"
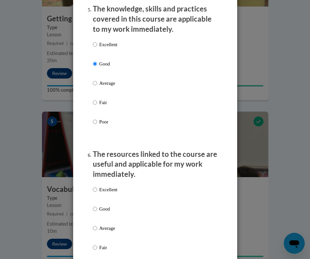
scroll to position [787, 0]
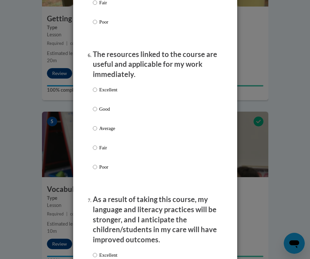
click at [110, 106] on p "Good" at bounding box center [108, 109] width 18 height 7
click at [97, 106] on input "Good" at bounding box center [95, 109] width 4 height 7
radio input "true"
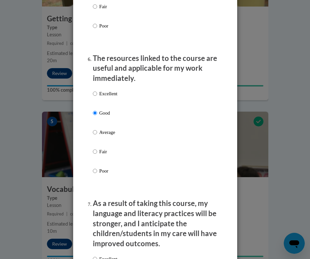
scroll to position [830, 0]
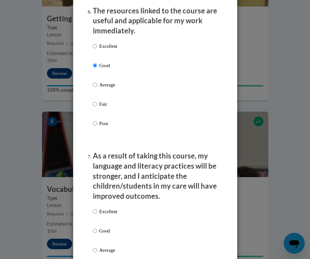
click at [111, 228] on p "Good" at bounding box center [108, 231] width 18 height 7
click at [97, 228] on input "Good" at bounding box center [95, 231] width 4 height 7
radio input "true"
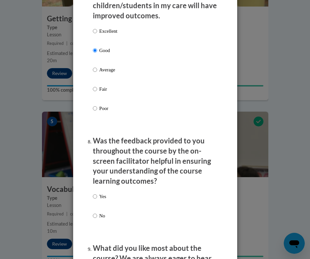
scroll to position [1014, 0]
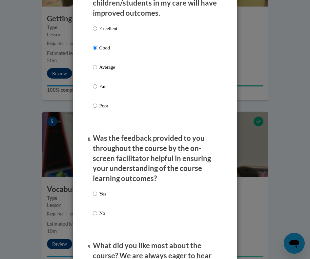
click at [106, 191] on p "Yes" at bounding box center [102, 194] width 7 height 7
click at [97, 191] on input "Yes" at bounding box center [95, 194] width 4 height 7
radio input "true"
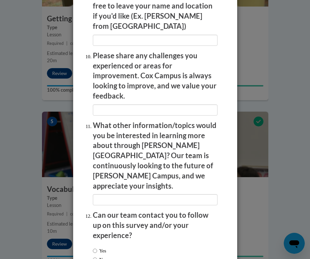
scroll to position [1283, 0]
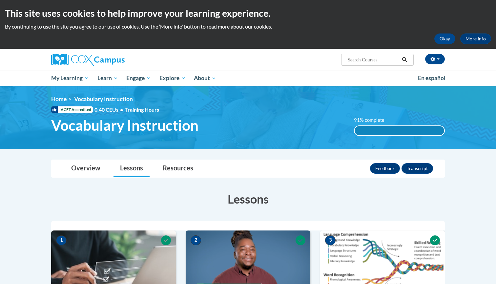
scroll to position [0, 0]
click at [418, 169] on button "Transcript" at bounding box center [416, 168] width 31 height 10
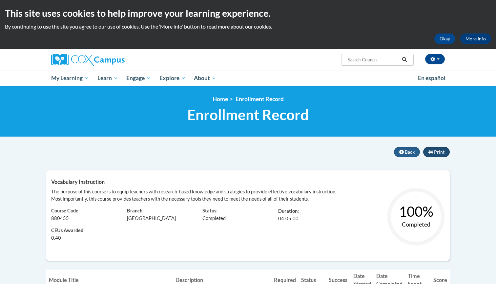
click at [443, 152] on span "Print" at bounding box center [439, 152] width 10 height 6
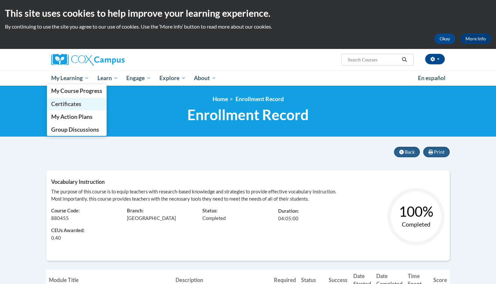
click at [72, 108] on link "Certificates" at bounding box center [77, 103] width 60 height 13
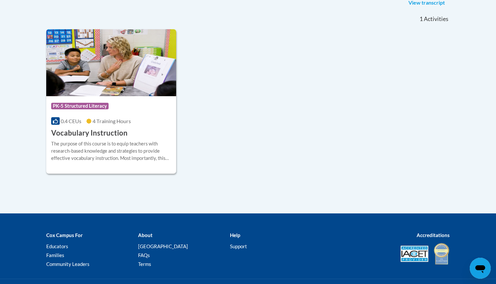
scroll to position [182, 0]
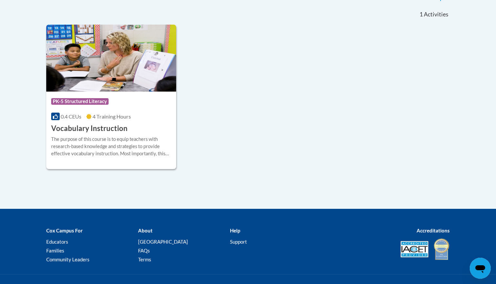
click at [91, 129] on h3 "Vocabulary Instruction" at bounding box center [89, 128] width 76 height 10
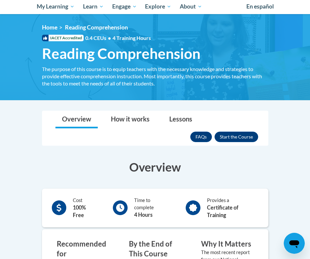
scroll to position [80, 0]
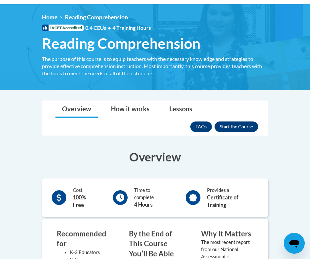
click at [234, 125] on button "Enroll" at bounding box center [237, 127] width 44 height 10
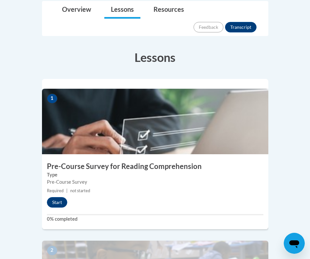
scroll to position [180, 0]
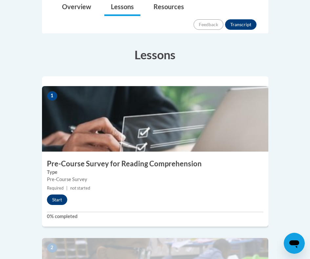
click at [64, 195] on button "Start" at bounding box center [57, 200] width 20 height 10
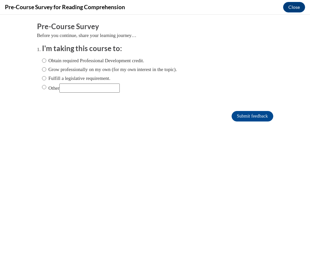
scroll to position [0, 0]
click at [43, 90] on input "Other" at bounding box center [44, 87] width 4 height 7
radio input "true"
click at [90, 90] on input "Other" at bounding box center [89, 88] width 60 height 9
type input "school"
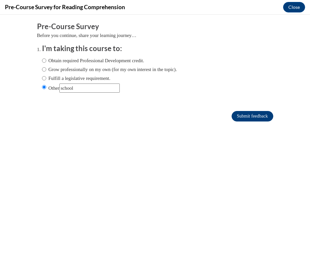
click at [242, 115] on input "Submit feedback" at bounding box center [252, 116] width 41 height 10
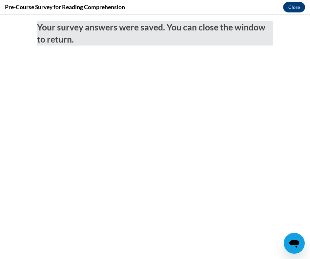
click at [295, 7] on button "Close" at bounding box center [294, 7] width 22 height 10
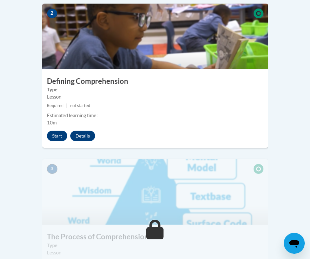
scroll to position [404, 0]
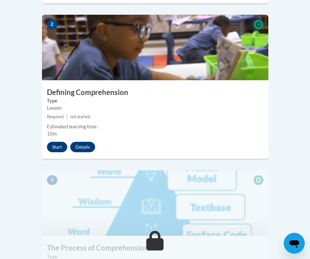
click at [57, 142] on button "Start" at bounding box center [57, 147] width 20 height 10
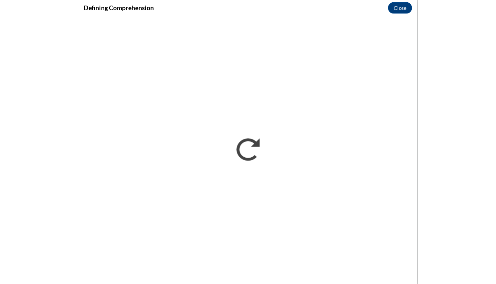
scroll to position [0, 0]
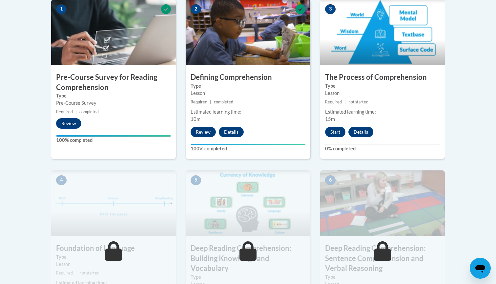
scroll to position [286, 0]
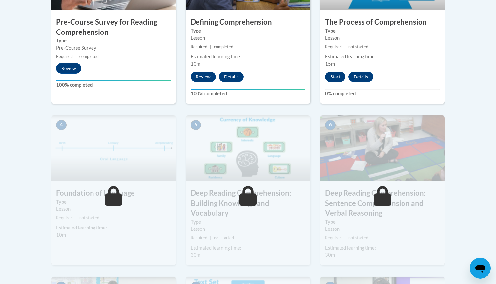
click at [335, 78] on button "Start" at bounding box center [335, 77] width 20 height 10
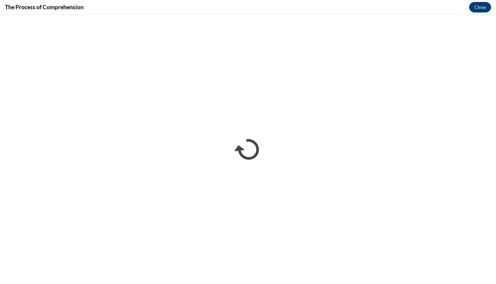
scroll to position [0, 0]
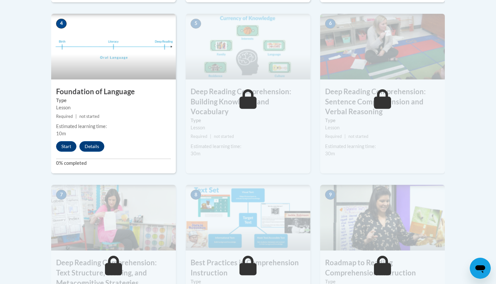
scroll to position [375, 0]
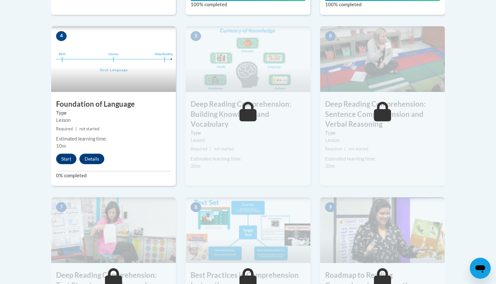
click at [72, 157] on button "Start" at bounding box center [66, 158] width 20 height 10
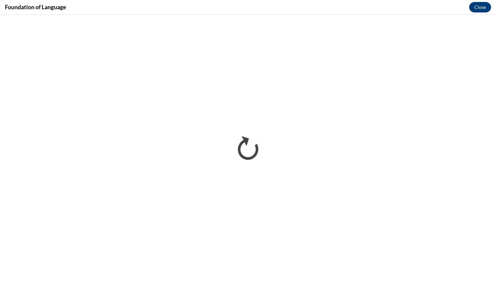
scroll to position [0, 0]
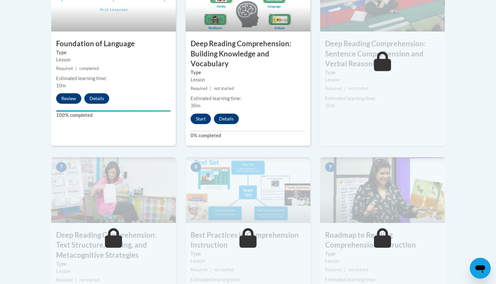
scroll to position [443, 0]
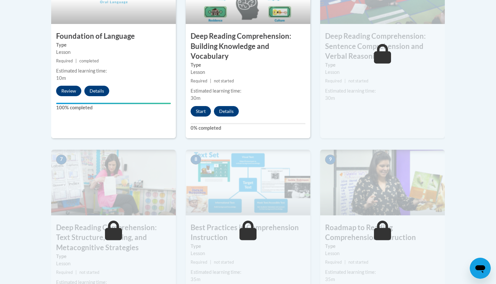
click at [196, 111] on button "Start" at bounding box center [201, 111] width 20 height 10
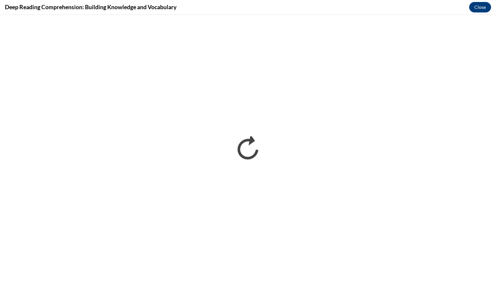
scroll to position [0, 0]
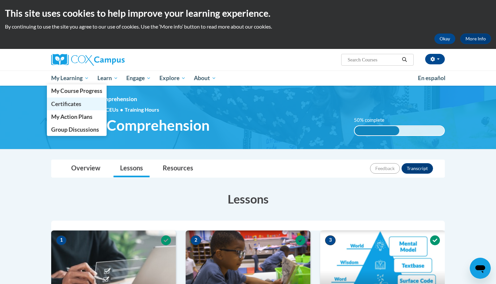
click at [73, 104] on span "Certificates" at bounding box center [66, 103] width 30 height 7
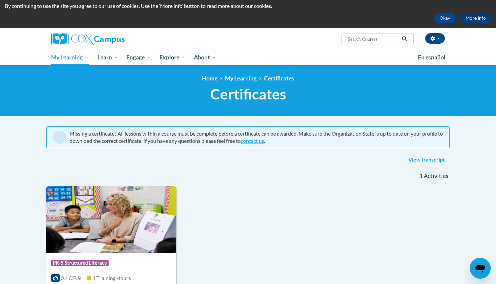
scroll to position [22, 0]
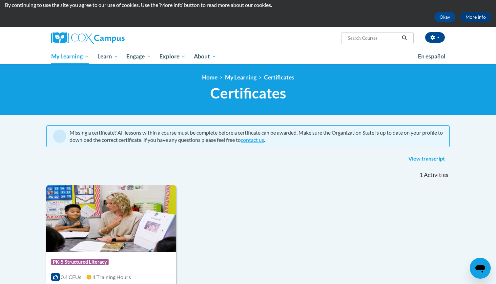
click at [437, 156] on link "View transcript" at bounding box center [426, 158] width 46 height 10
